Goal: Task Accomplishment & Management: Use online tool/utility

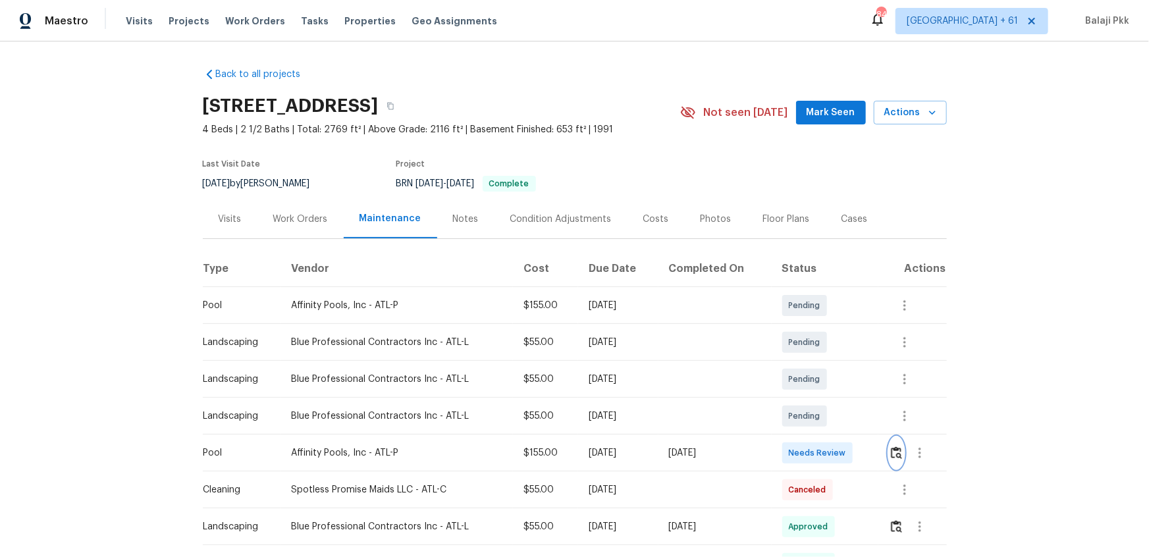
click at [895, 457] on img "button" at bounding box center [896, 452] width 11 height 13
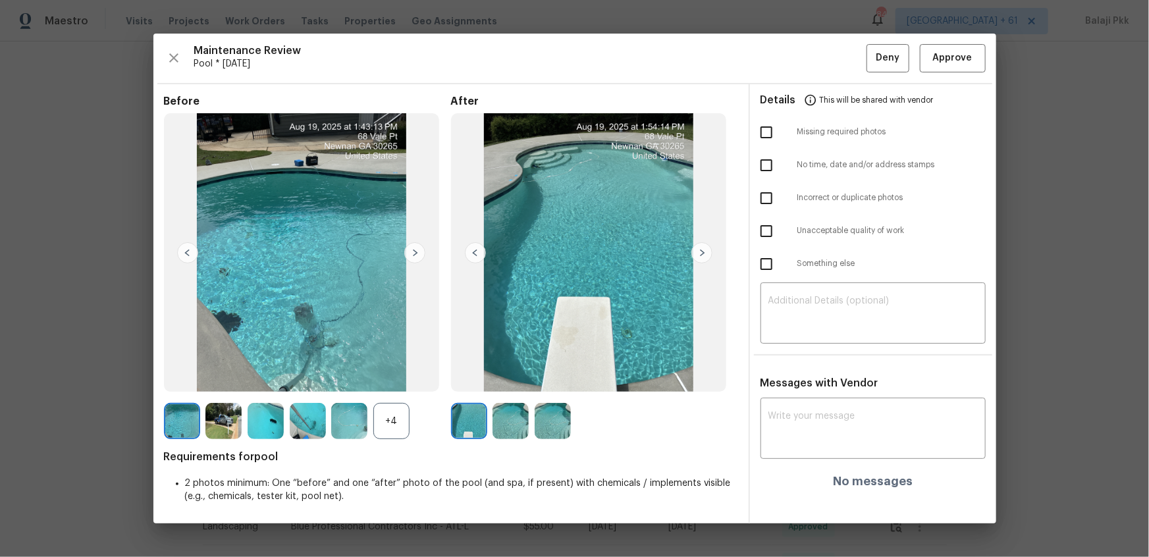
click at [384, 412] on div "+4" at bounding box center [391, 421] width 36 height 36
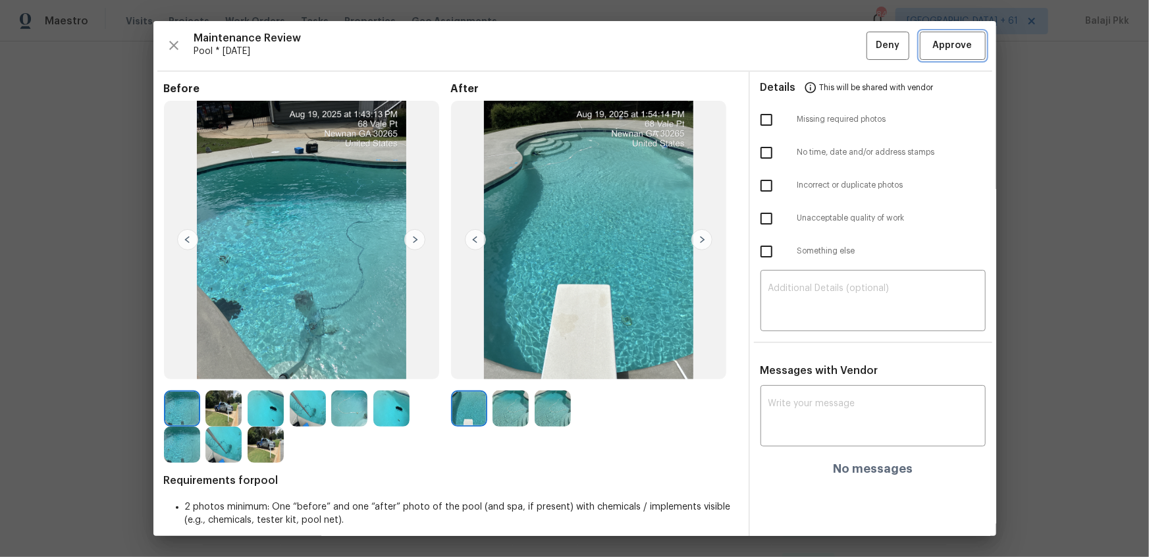
click at [951, 45] on span "Approve" at bounding box center [952, 46] width 39 height 16
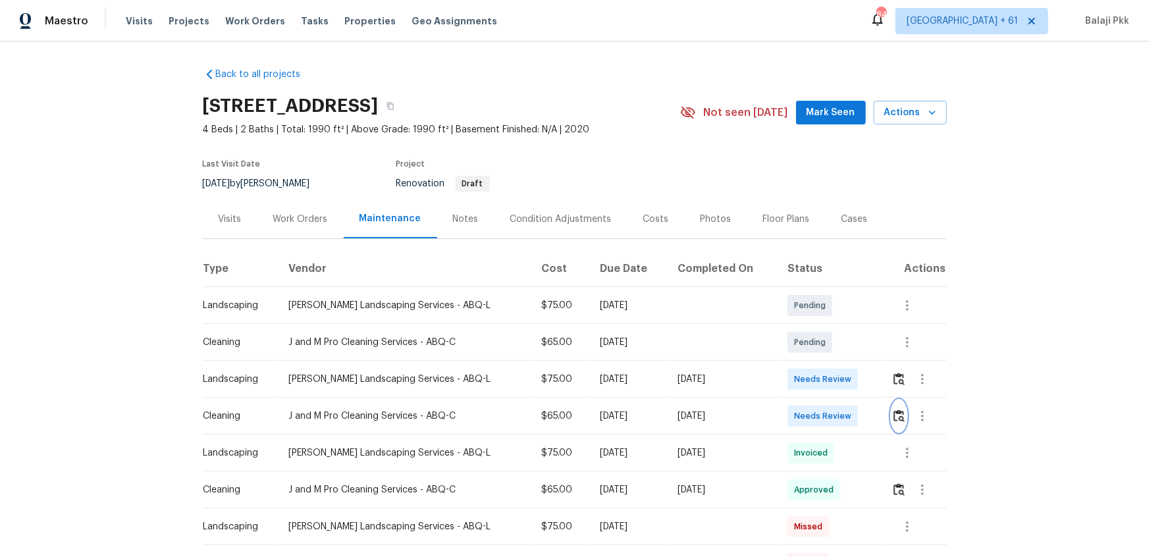
click at [817, 370] on button "button" at bounding box center [898, 416] width 15 height 32
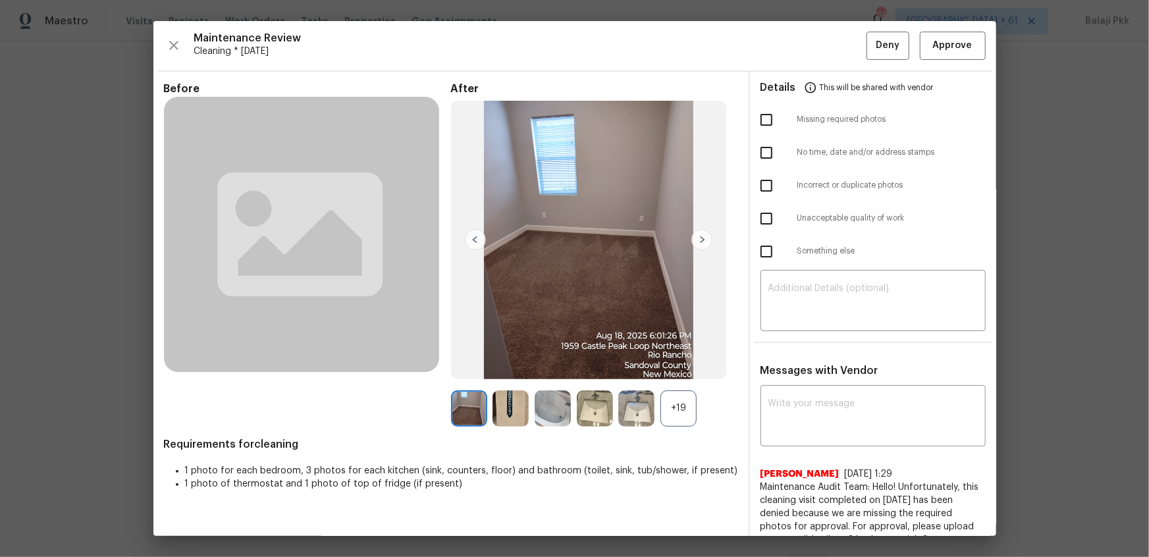
click at [685, 370] on div "+19" at bounding box center [678, 408] width 36 height 36
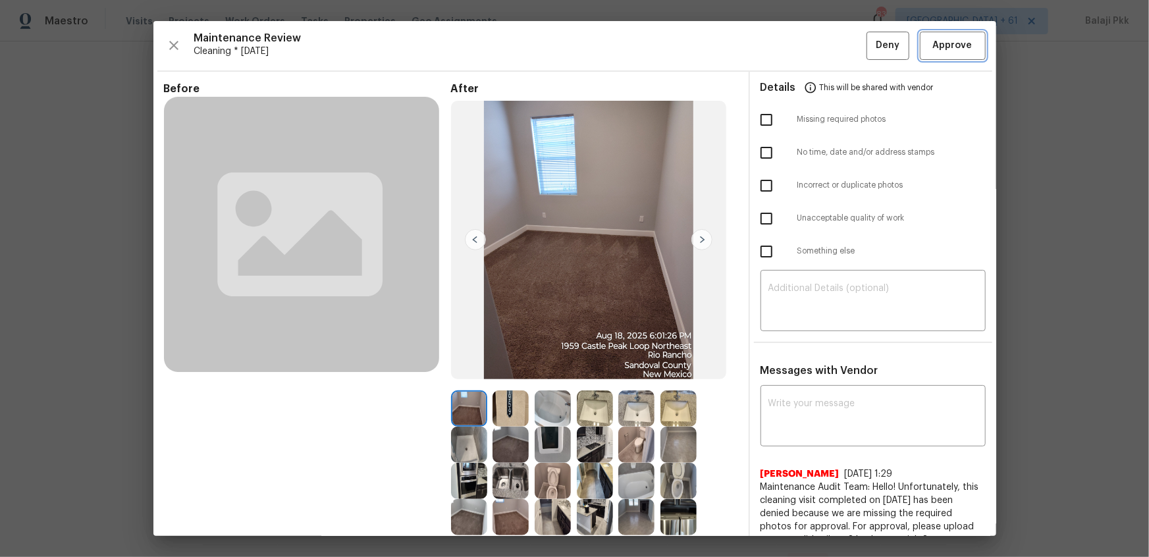
click at [817, 45] on span "Approve" at bounding box center [952, 46] width 45 height 16
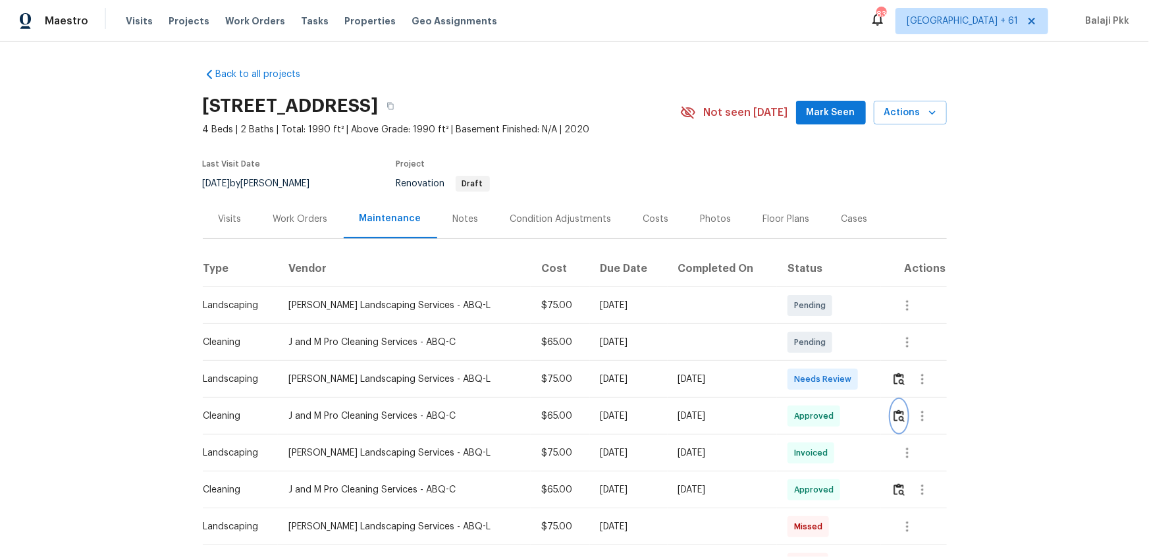
click at [817, 370] on img "button" at bounding box center [898, 415] width 11 height 13
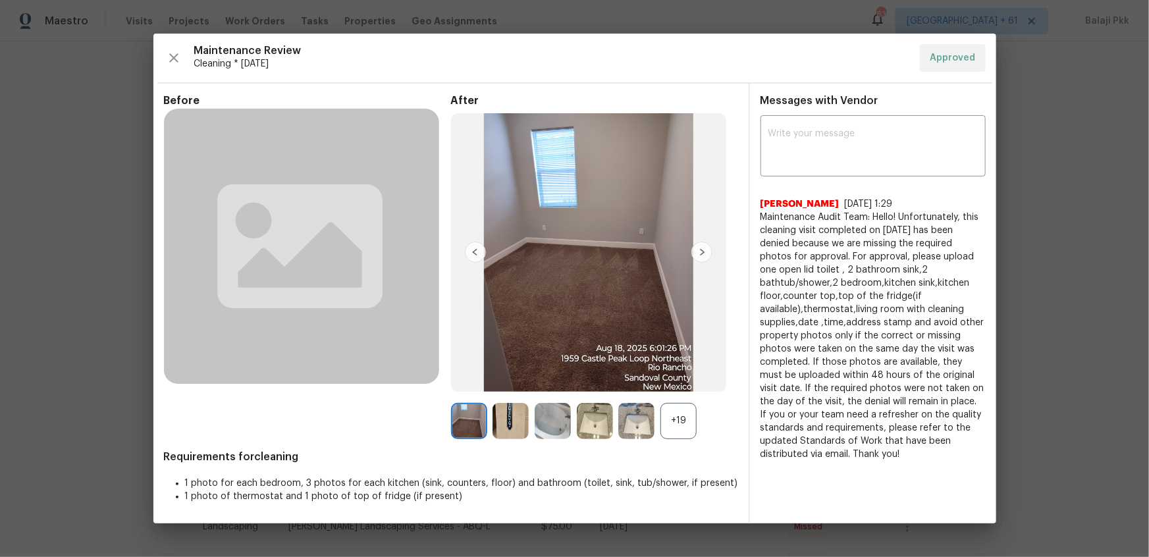
drag, startPoint x: 677, startPoint y: 419, endPoint x: 666, endPoint y: 351, distance: 68.1
click at [677, 370] on div "+19" at bounding box center [678, 421] width 36 height 36
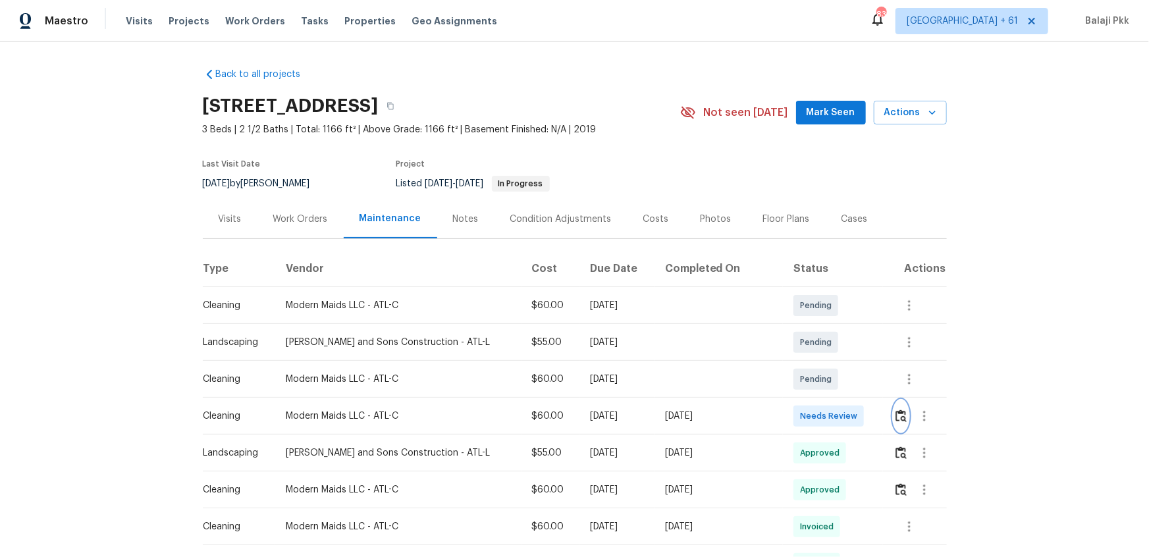
click at [817, 370] on img "button" at bounding box center [900, 415] width 11 height 13
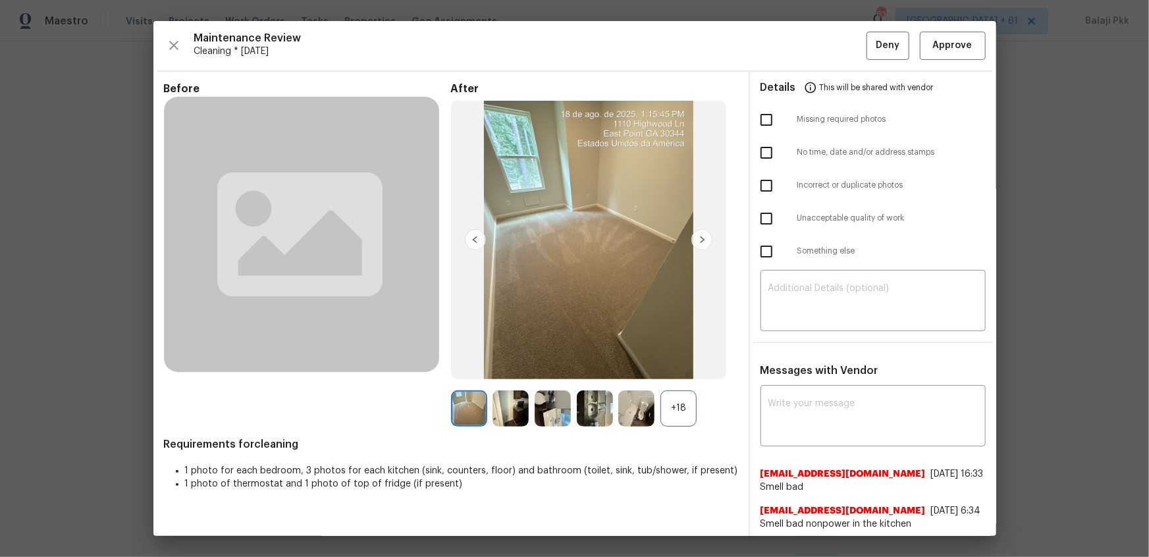
drag, startPoint x: 673, startPoint y: 421, endPoint x: 592, endPoint y: 322, distance: 128.1
click at [672, 370] on div "+18" at bounding box center [678, 408] width 36 height 36
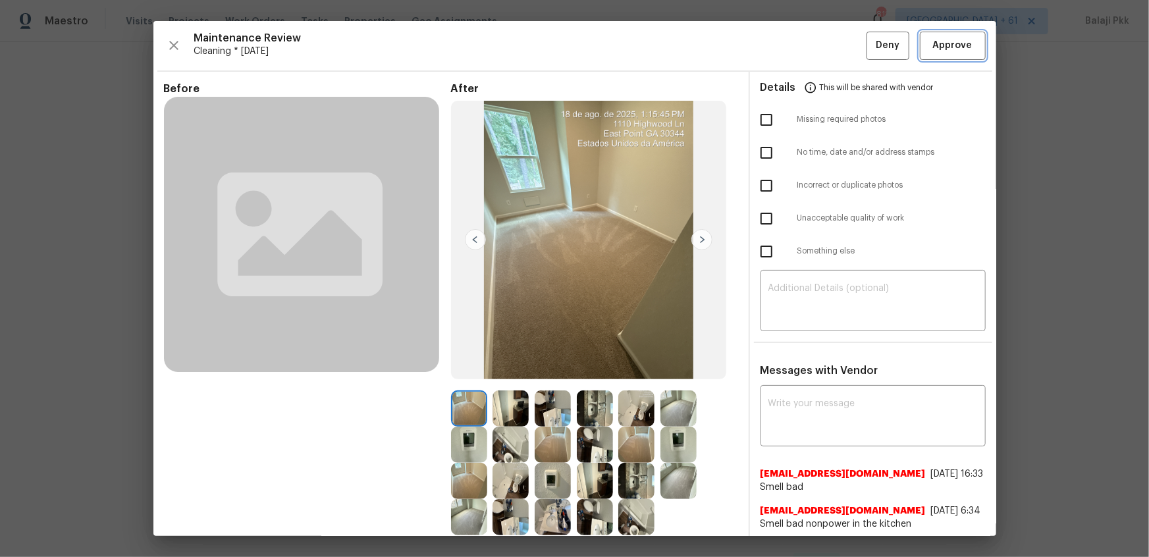
click at [817, 46] on span "Approve" at bounding box center [952, 46] width 45 height 16
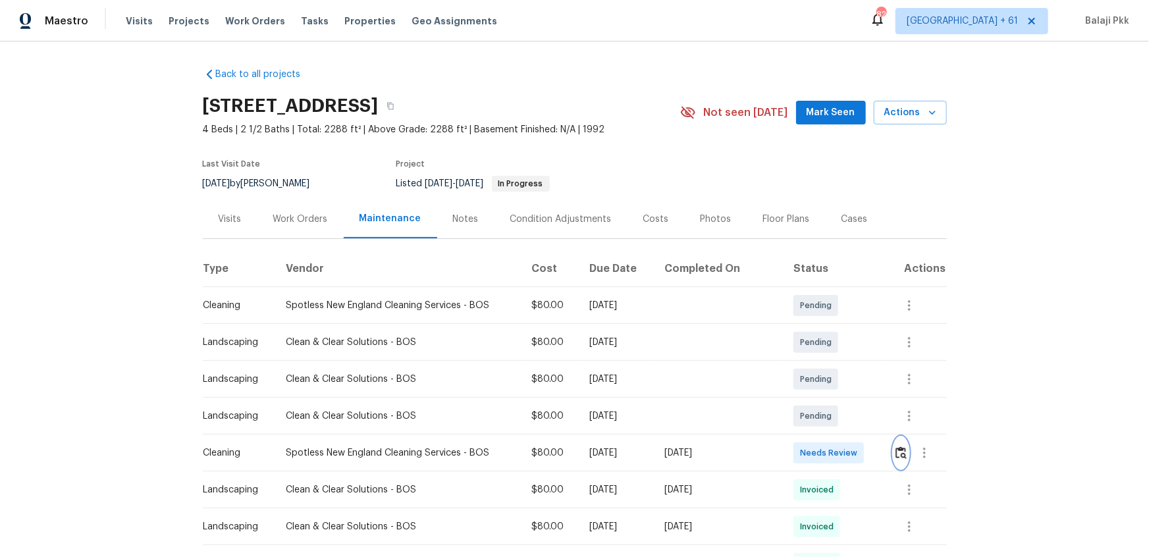
click at [817, 370] on img "button" at bounding box center [900, 452] width 11 height 13
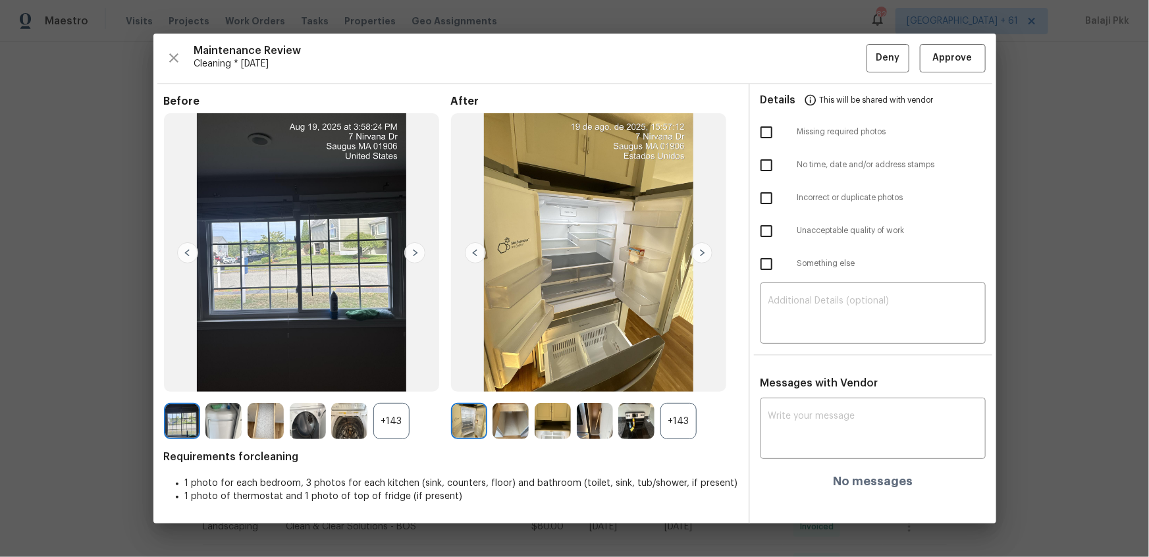
click at [696, 370] on div "+143" at bounding box center [678, 421] width 36 height 36
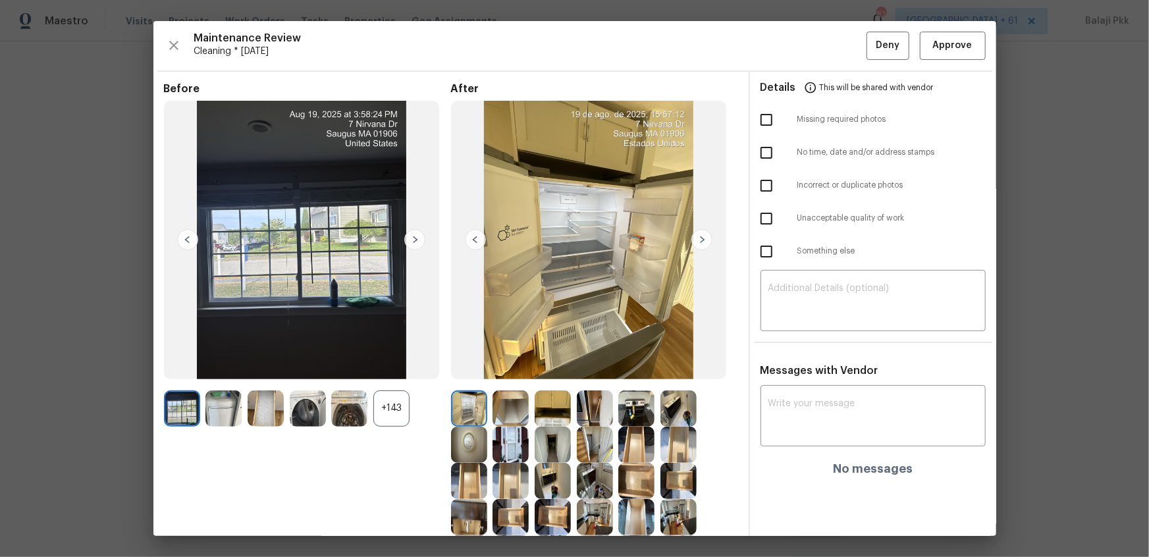
click at [399, 370] on div "+143" at bounding box center [391, 408] width 36 height 36
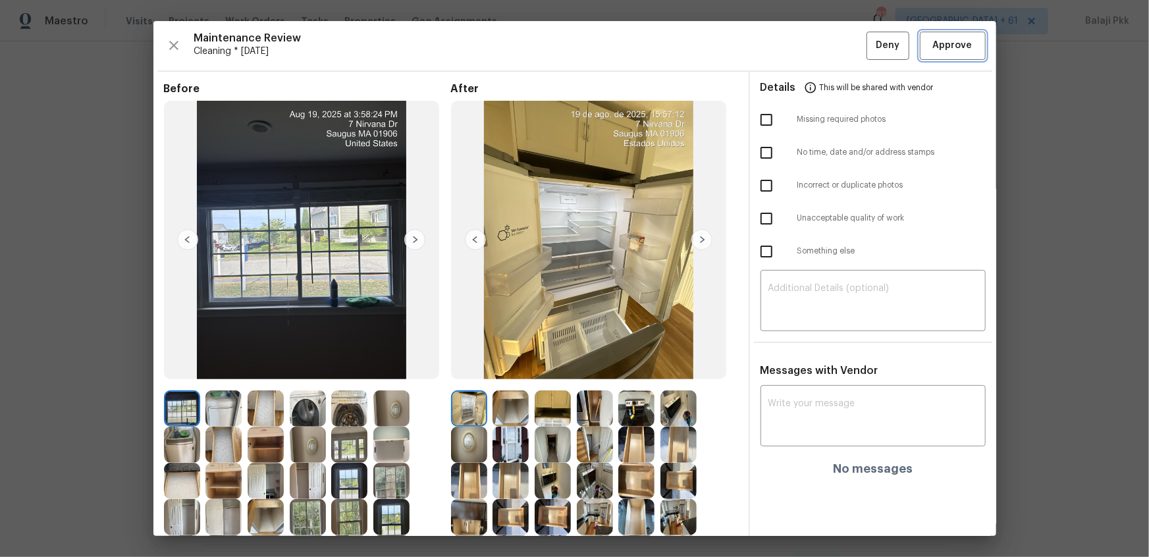
drag, startPoint x: 941, startPoint y: 49, endPoint x: 808, endPoint y: 0, distance: 141.8
click at [817, 48] on span "Approve" at bounding box center [952, 46] width 39 height 16
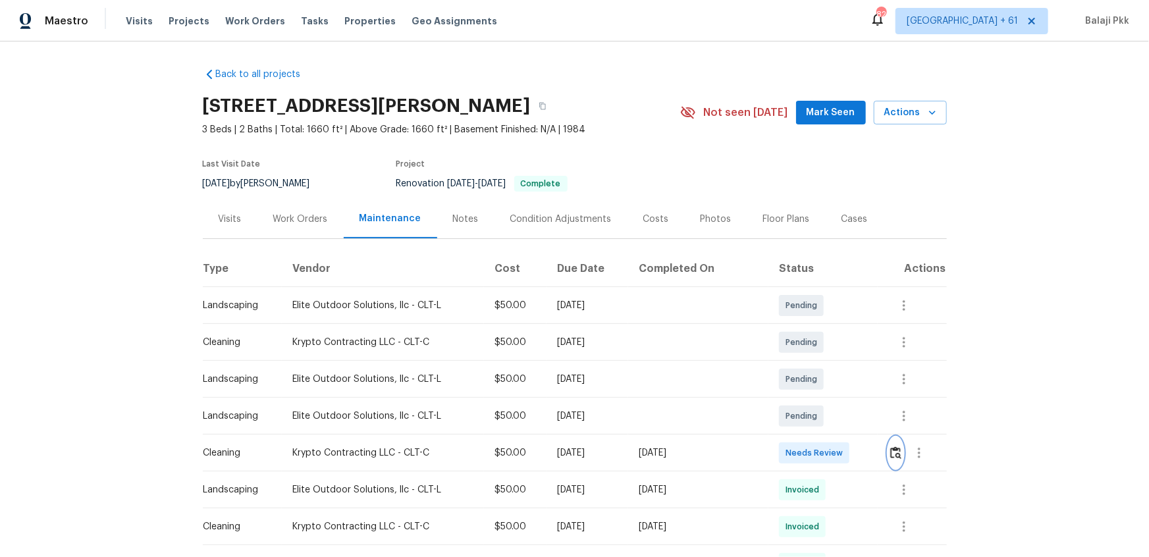
click at [817, 370] on img "button" at bounding box center [895, 452] width 11 height 13
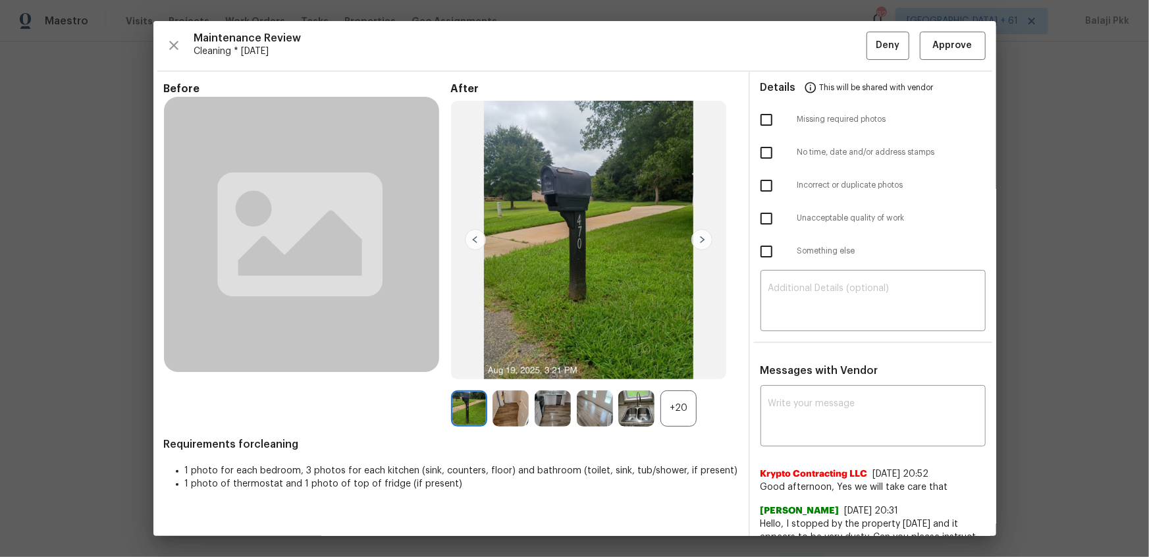
click at [683, 370] on div "+20" at bounding box center [678, 408] width 36 height 36
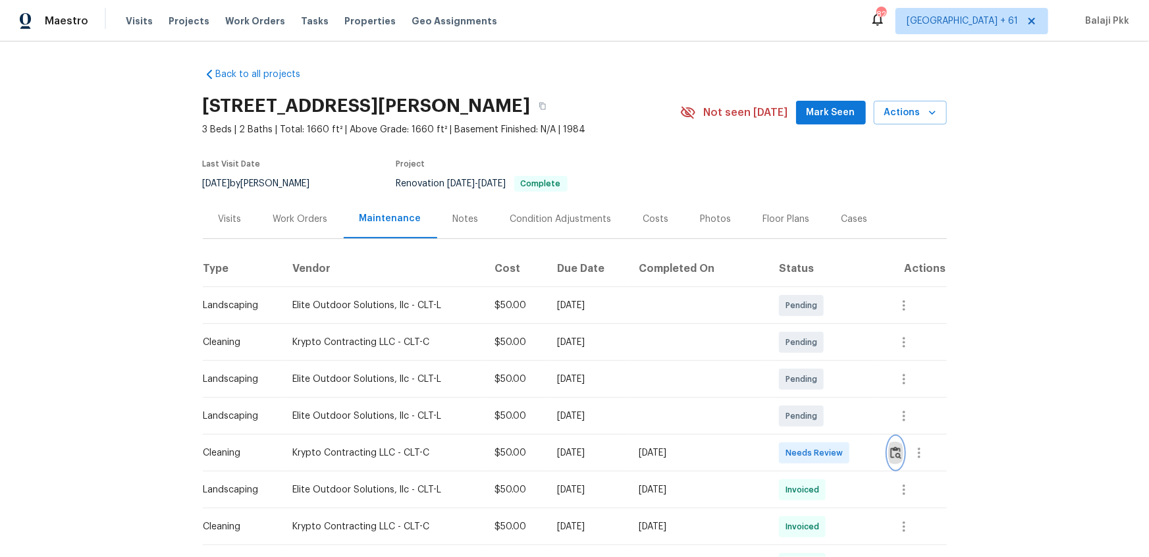
click at [817, 370] on img "button" at bounding box center [895, 452] width 11 height 13
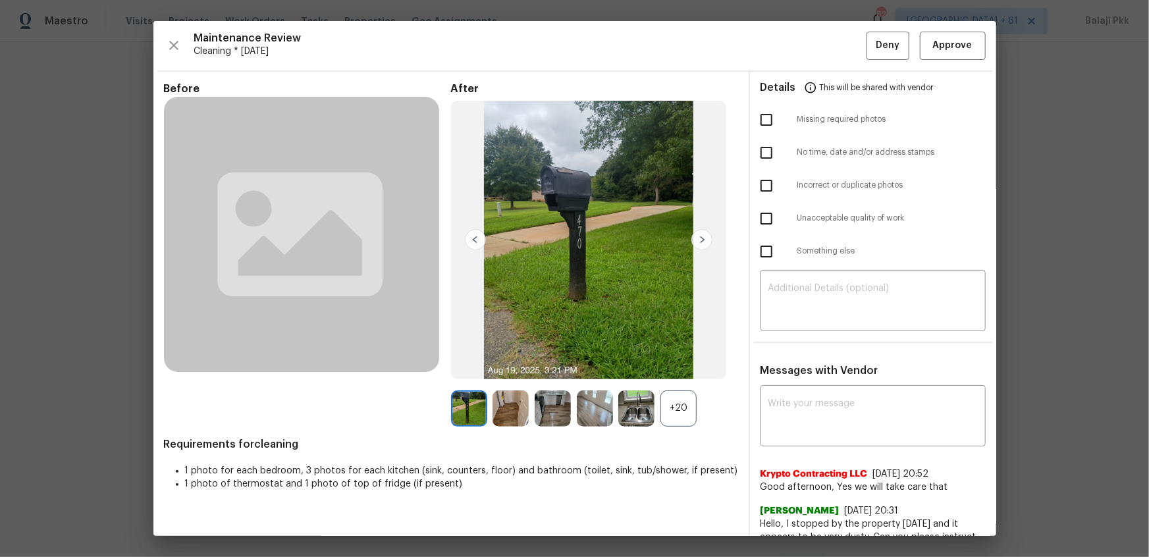
click at [686, 370] on div "+20" at bounding box center [678, 408] width 36 height 36
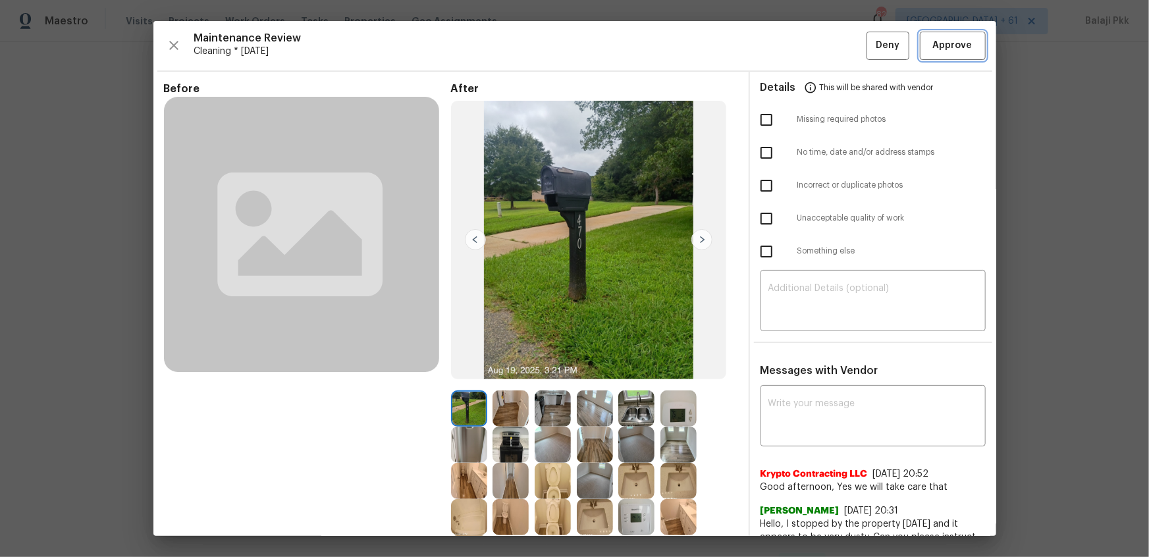
click at [817, 46] on span "Approve" at bounding box center [952, 46] width 39 height 16
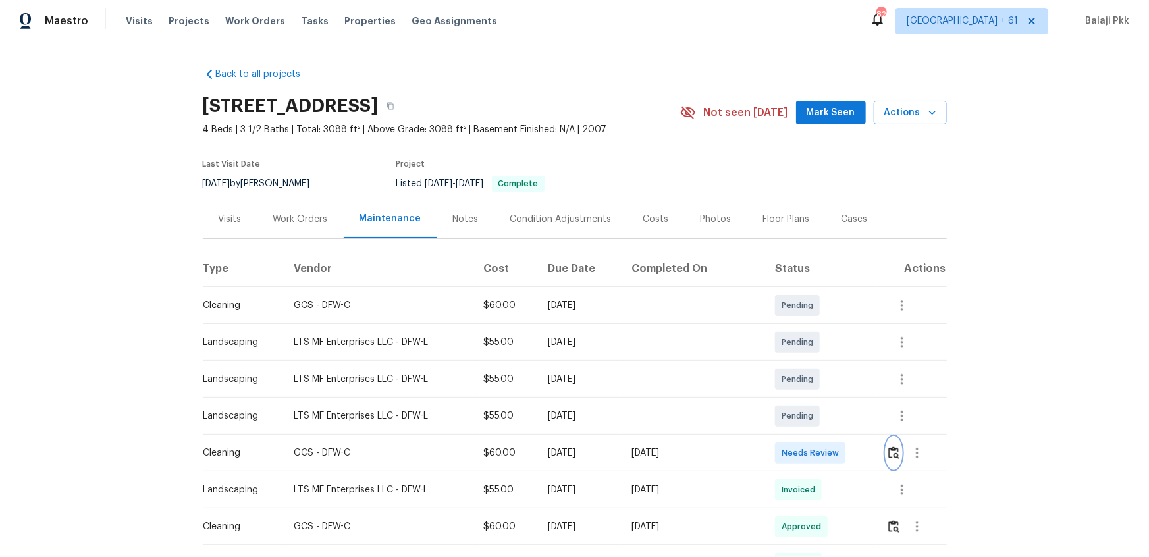
click at [817, 370] on img "button" at bounding box center [893, 452] width 11 height 13
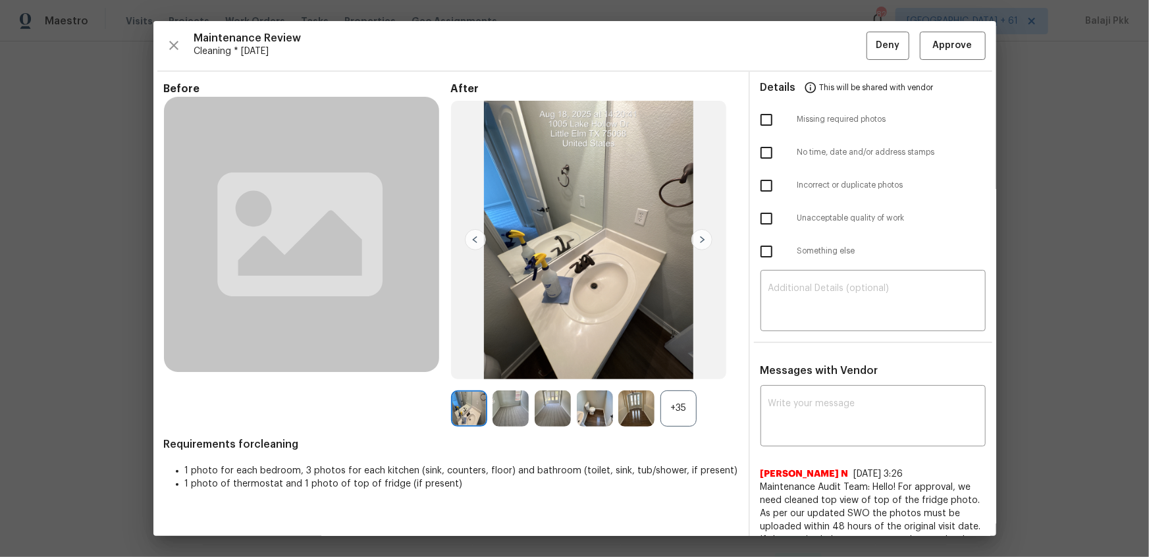
click at [673, 370] on div "+35" at bounding box center [678, 408] width 36 height 36
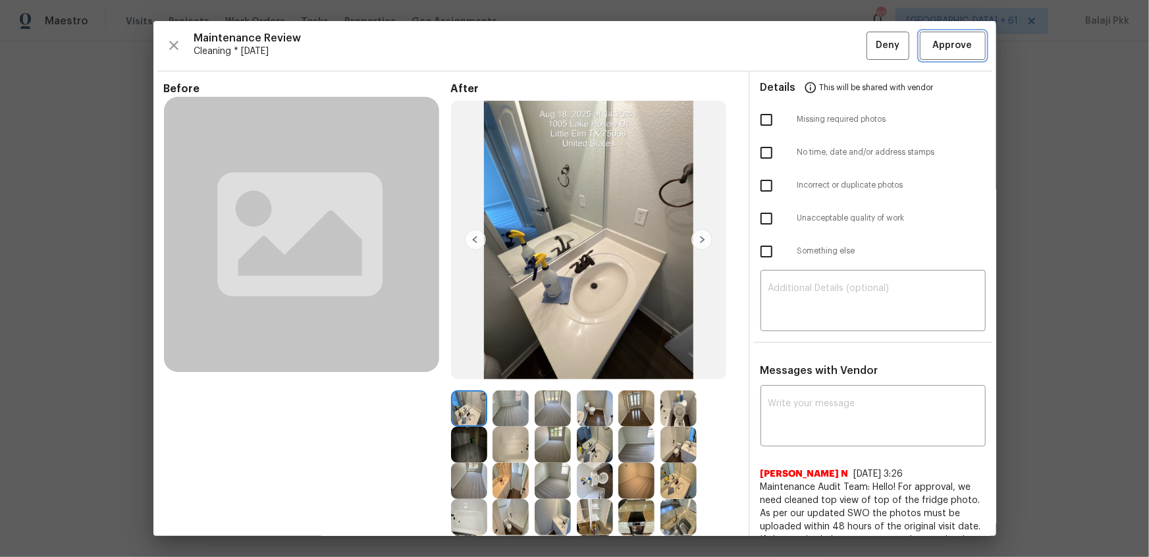
click at [817, 46] on span "Approve" at bounding box center [952, 46] width 39 height 16
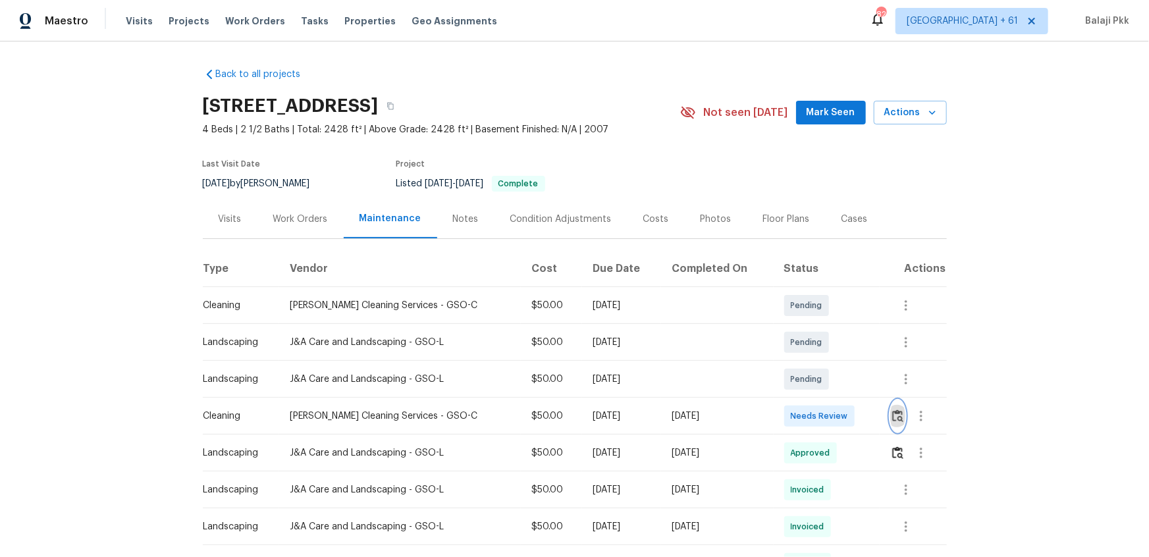
click at [817, 370] on button "button" at bounding box center [897, 416] width 15 height 32
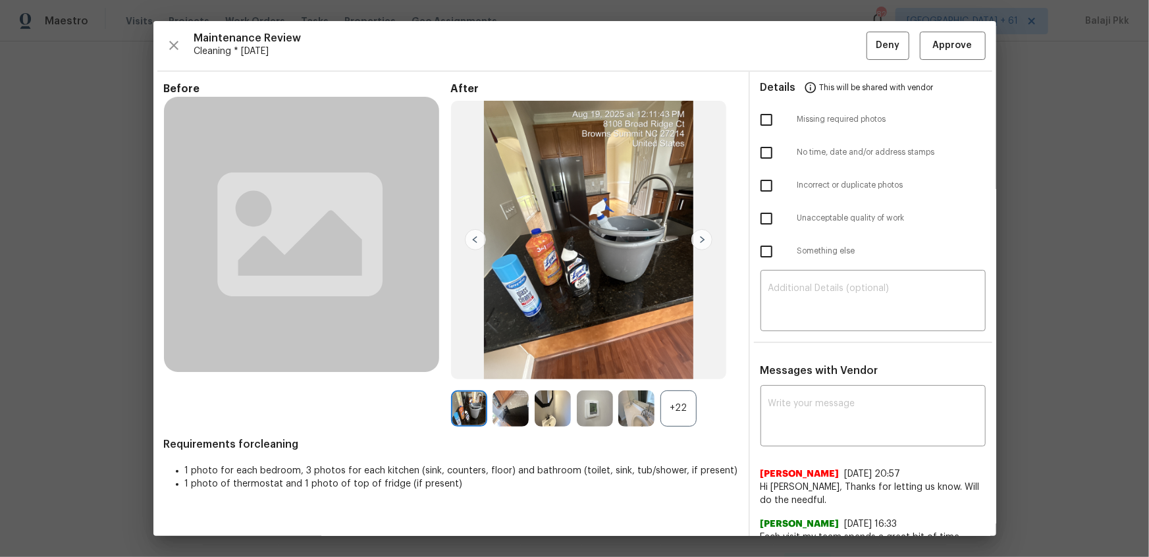
click at [677, 370] on div "+22" at bounding box center [678, 408] width 36 height 36
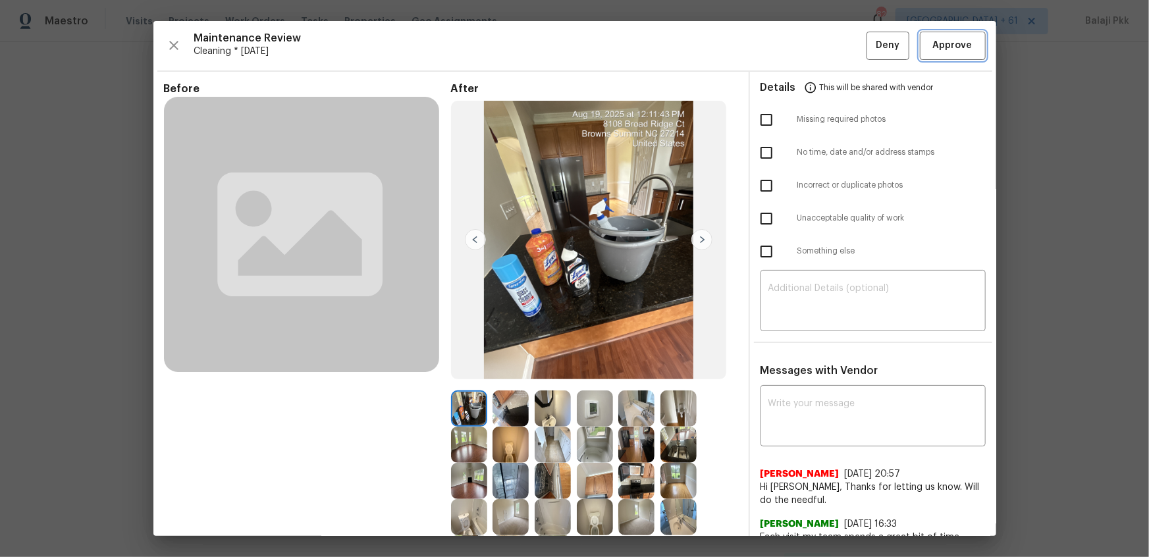
click at [817, 36] on button "Approve" at bounding box center [952, 46] width 66 height 28
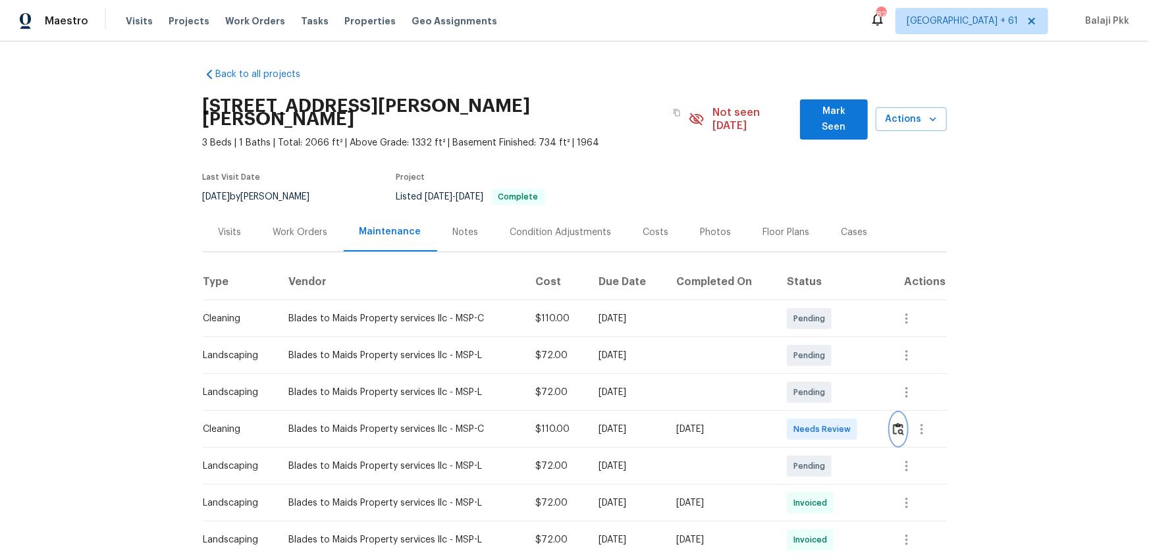
click at [817, 370] on img "button" at bounding box center [898, 429] width 11 height 13
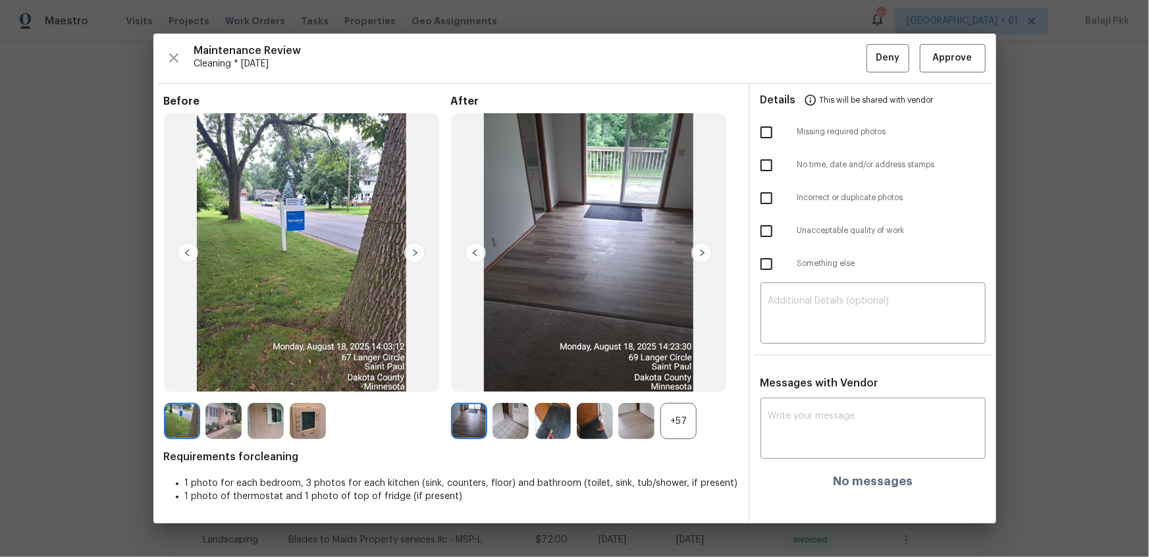
click at [692, 370] on div "+57" at bounding box center [678, 421] width 36 height 36
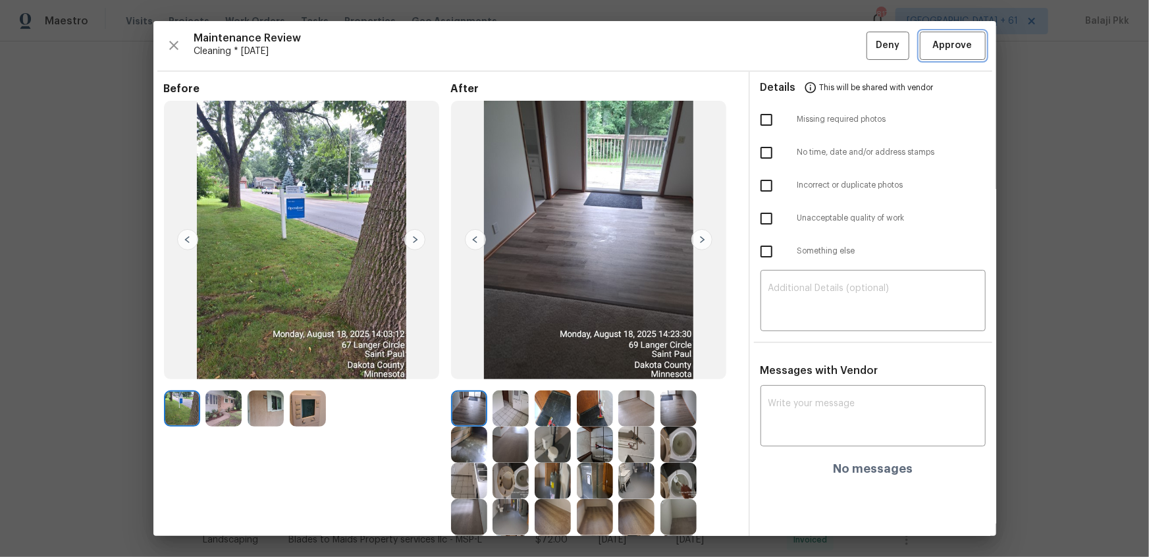
drag, startPoint x: 962, startPoint y: 39, endPoint x: 954, endPoint y: 33, distance: 9.9
click at [817, 39] on span "Approve" at bounding box center [952, 46] width 45 height 16
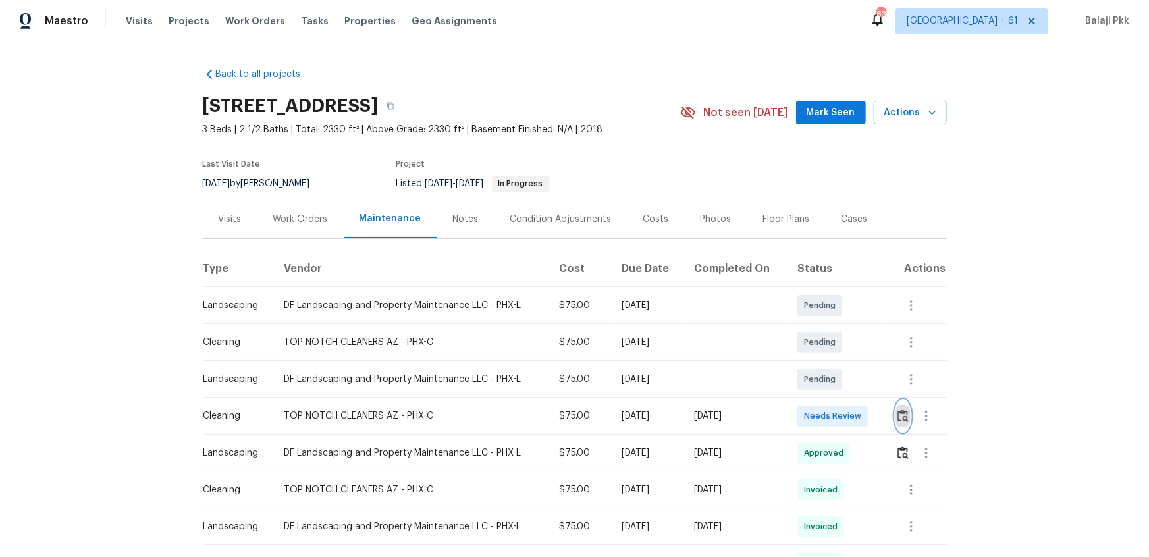
click at [905, 420] on img "button" at bounding box center [902, 415] width 11 height 13
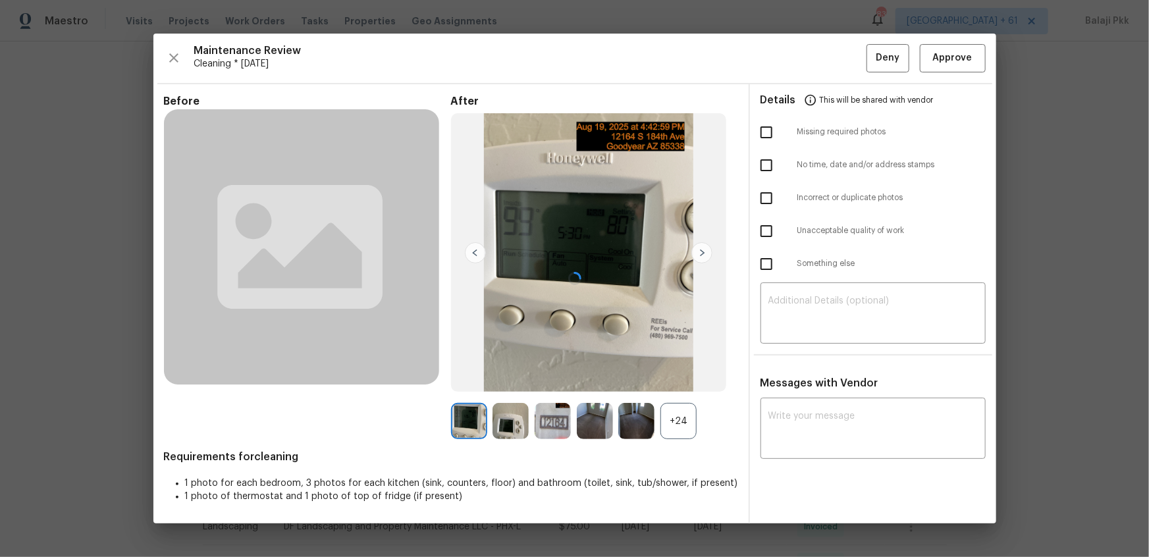
click at [679, 427] on div at bounding box center [574, 279] width 842 height 490
click at [692, 418] on div at bounding box center [574, 279] width 842 height 490
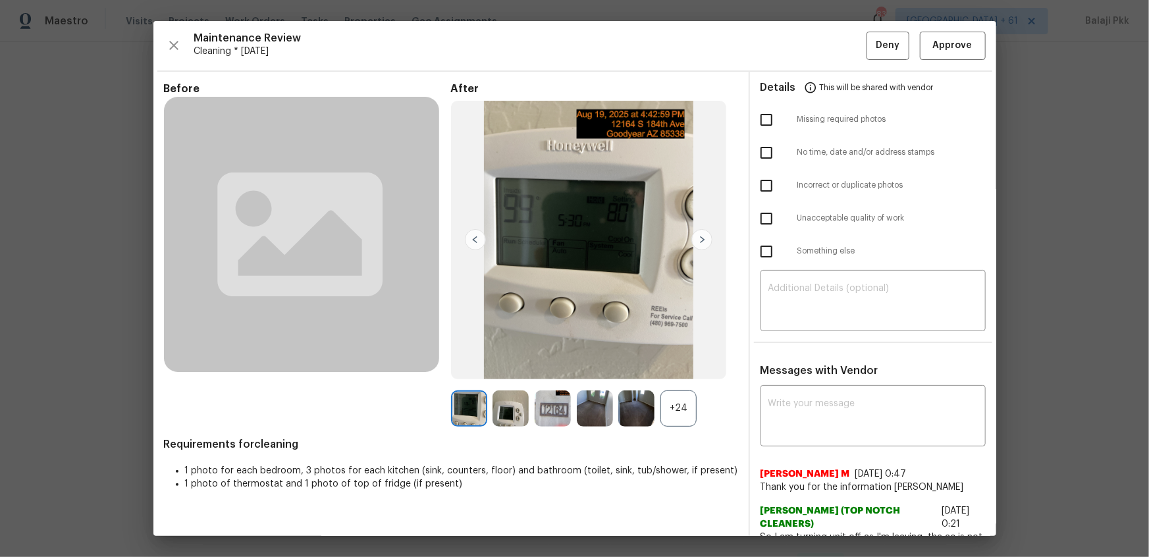
click at [712, 409] on div "+24" at bounding box center [594, 408] width 287 height 36
click at [670, 411] on div "+24" at bounding box center [678, 408] width 36 height 36
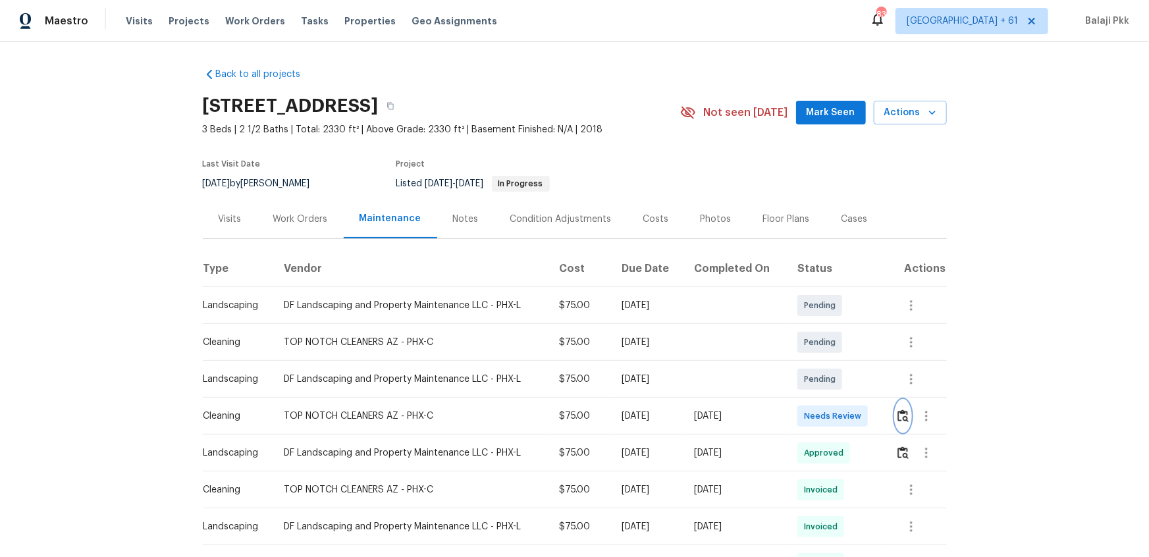
click at [898, 411] on img "button" at bounding box center [902, 415] width 11 height 13
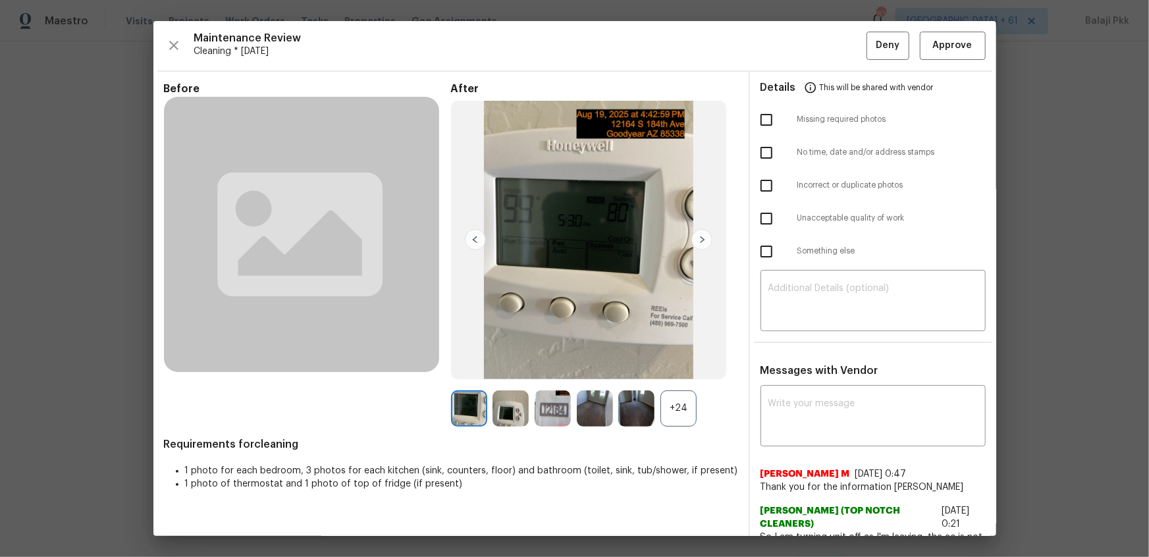
click at [687, 409] on div "+24" at bounding box center [678, 408] width 36 height 36
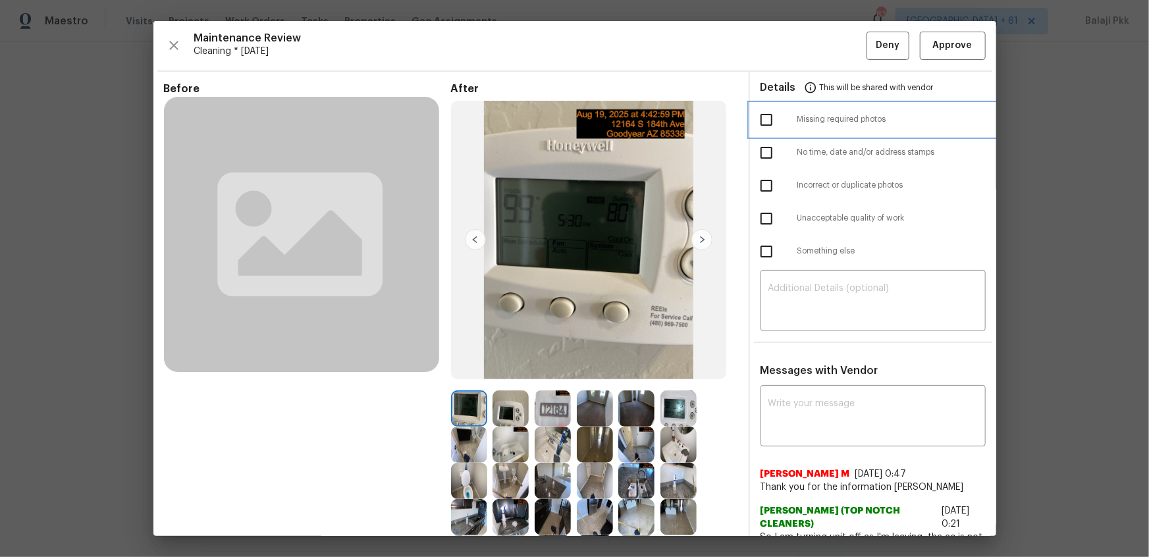
click at [797, 116] on span "Missing required photos" at bounding box center [891, 119] width 188 height 11
checkbox input "true"
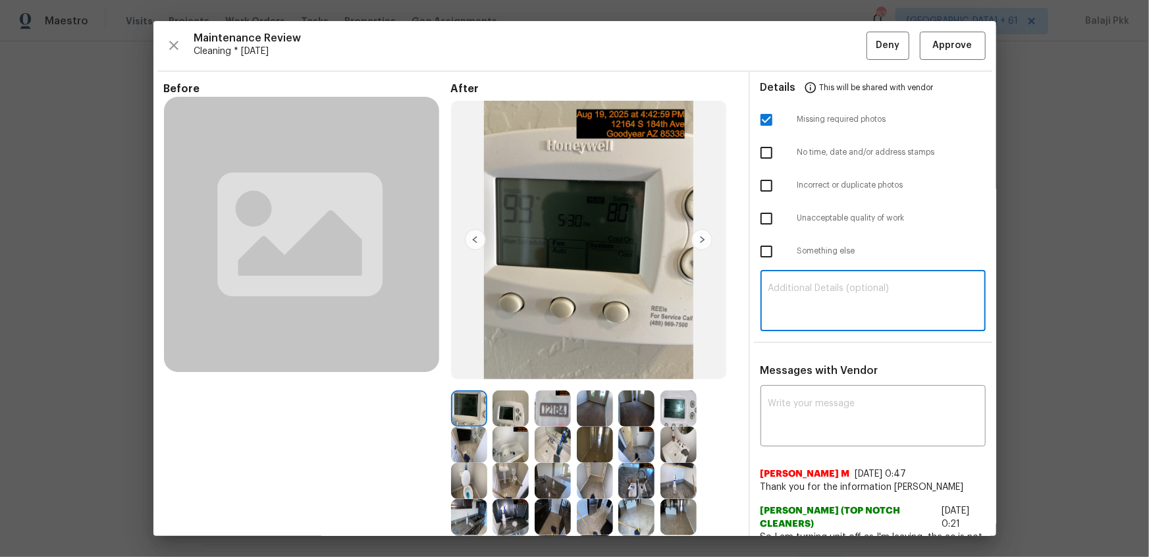
click at [847, 308] on textarea at bounding box center [872, 302] width 209 height 37
paste textarea "Maintenance Audit Team: Hello! Unfortunately, this Cleaning visit completed on …"
type textarea "Maintenance Audit Team: Hello! Unfortunately, this Cleaning visit completed on …"
click at [862, 401] on textarea at bounding box center [872, 417] width 209 height 37
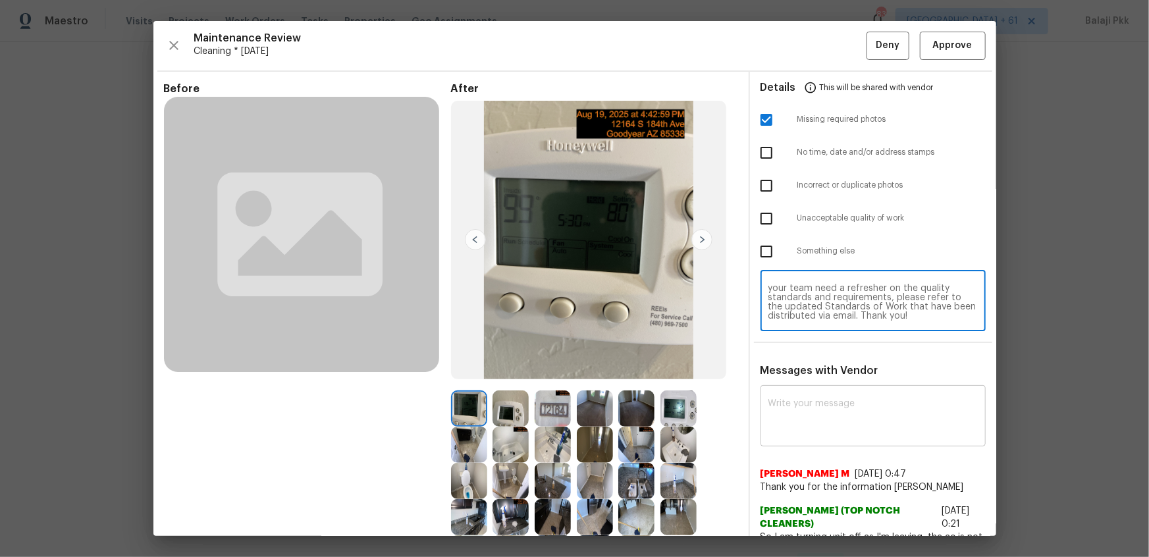
paste textarea "Maintenance Audit Team: Hello! Unfortunately, this Cleaning visit completed on …"
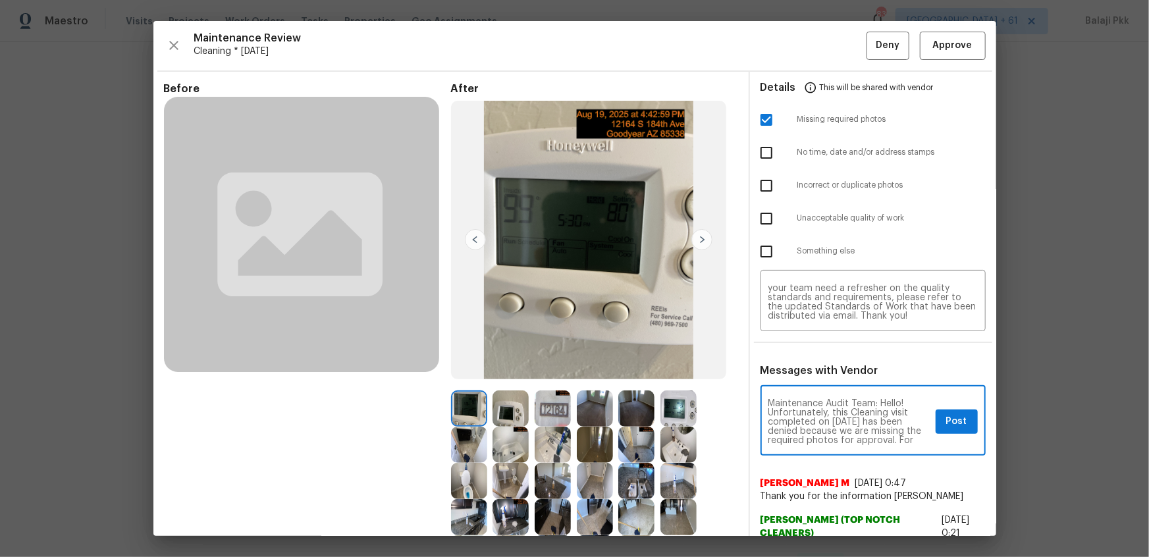
scroll to position [165, 0]
type textarea "Maintenance Audit Team: Hello! Unfortunately, this Cleaning visit completed on …"
click at [946, 420] on span "Post" at bounding box center [956, 421] width 21 height 16
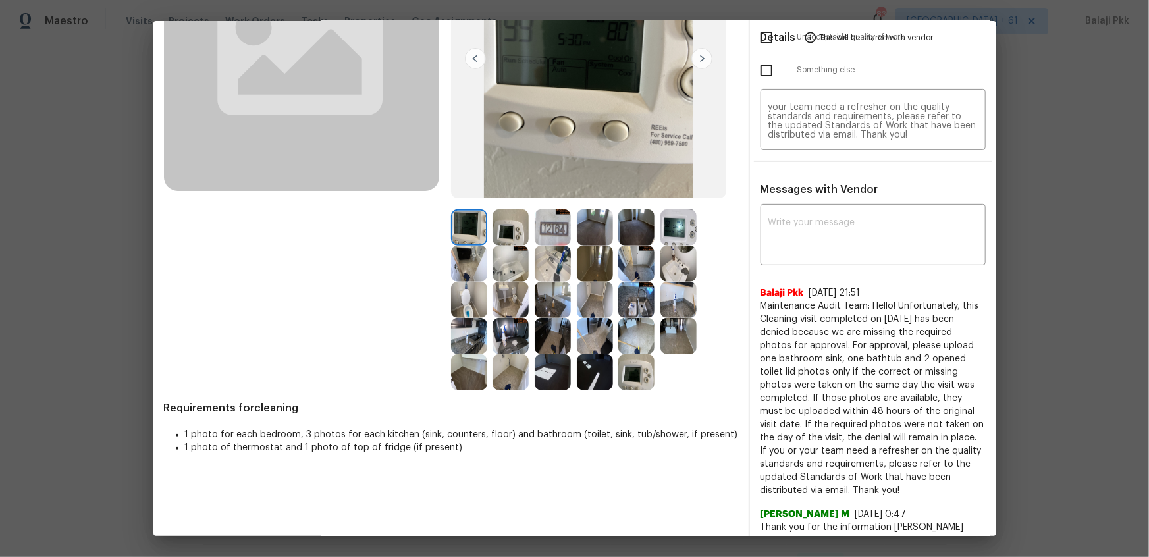
scroll to position [0, 0]
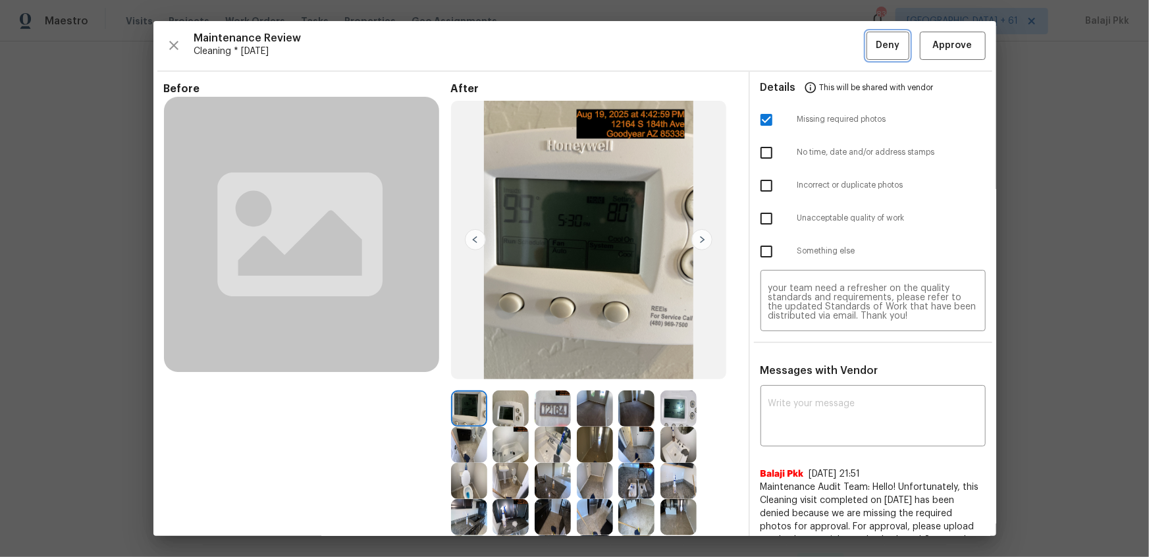
click at [869, 57] on button "Deny" at bounding box center [887, 46] width 43 height 28
